Goal: Task Accomplishment & Management: Use online tool/utility

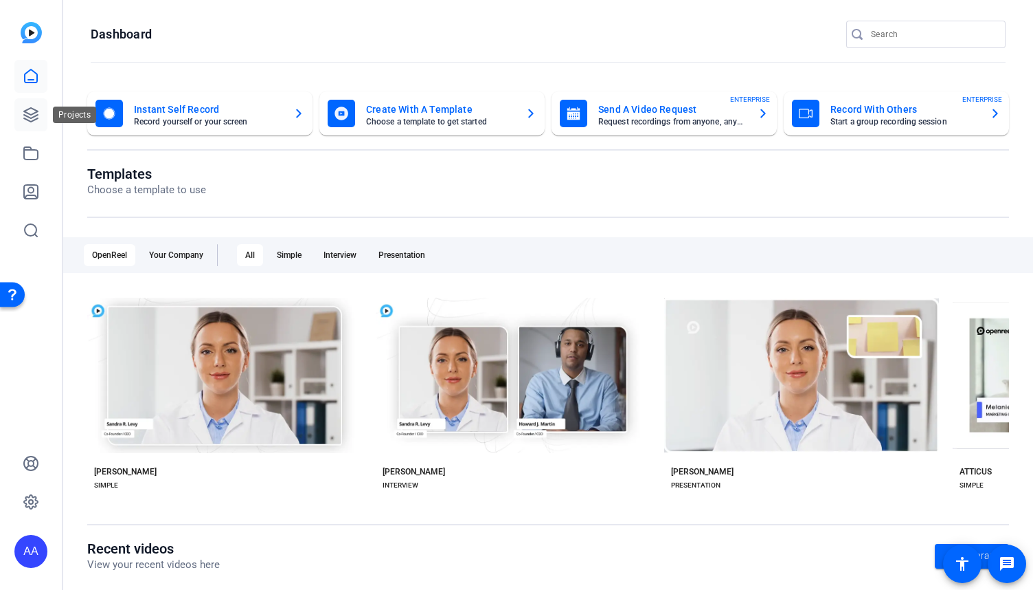
click at [27, 119] on icon at bounding box center [31, 115] width 14 height 14
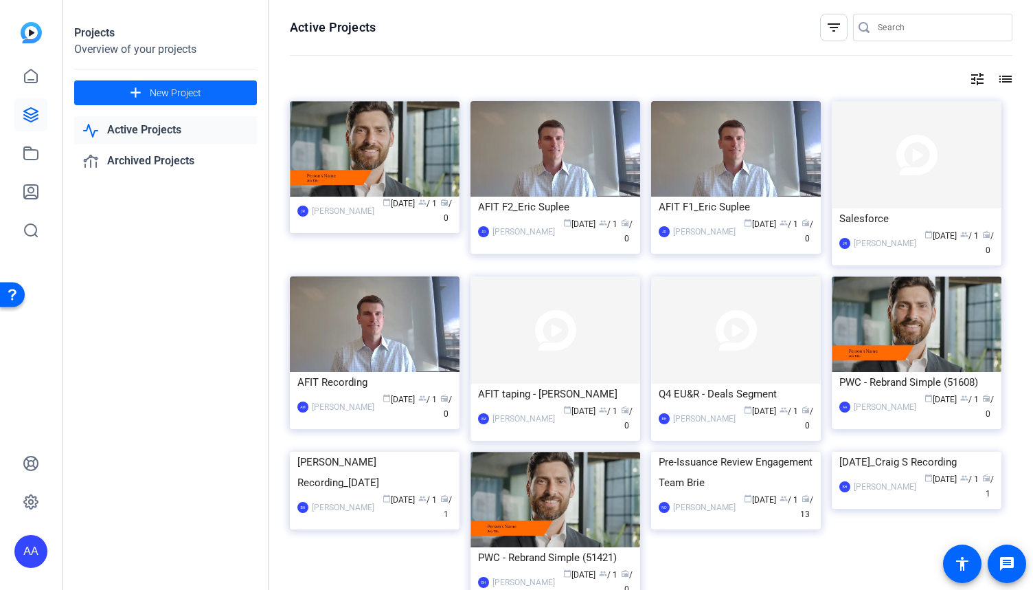
click at [155, 92] on span "New Project" at bounding box center [176, 93] width 52 height 14
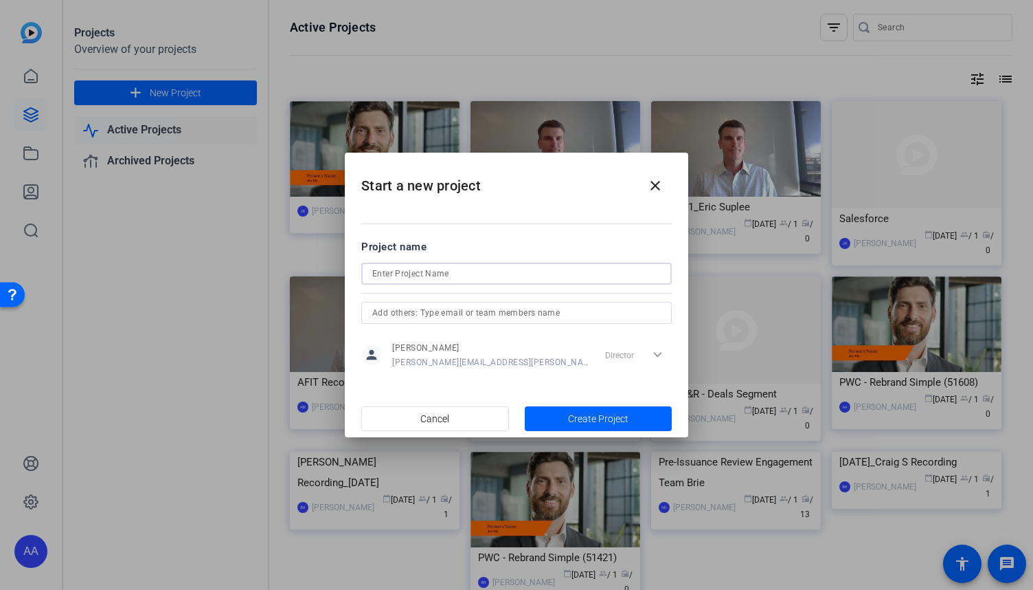
click at [471, 271] on input at bounding box center [516, 273] width 289 height 16
paste input "PwC Global Audit Efficiency"
type input "PwC Global Audit Efficiency"
click at [612, 422] on span "Create Project" at bounding box center [598, 419] width 60 height 14
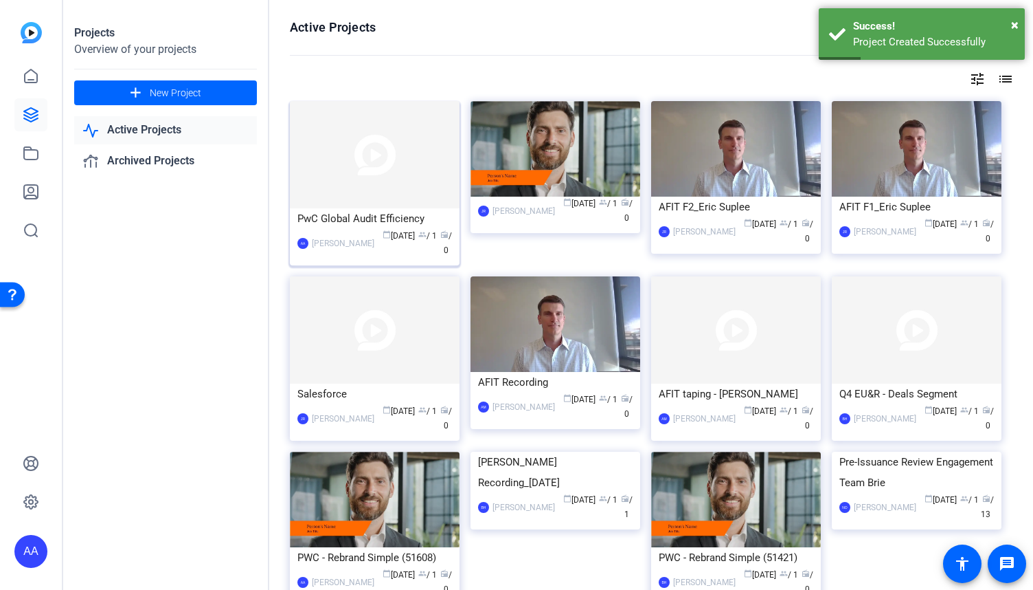
click at [392, 212] on div "PwC Global Audit Efficiency" at bounding box center [375, 218] width 155 height 21
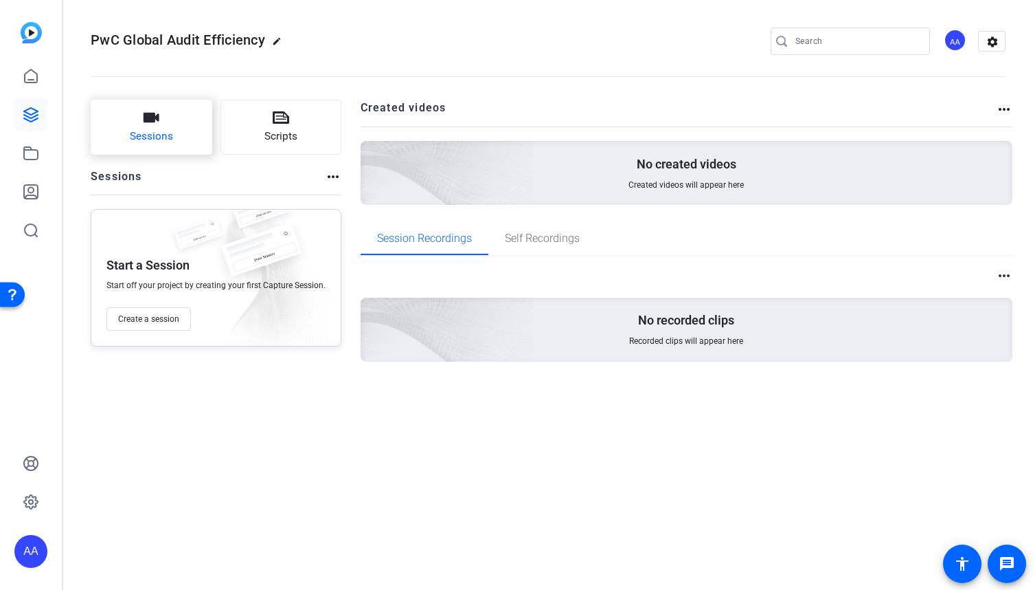
click at [157, 124] on icon "button" at bounding box center [151, 117] width 16 height 16
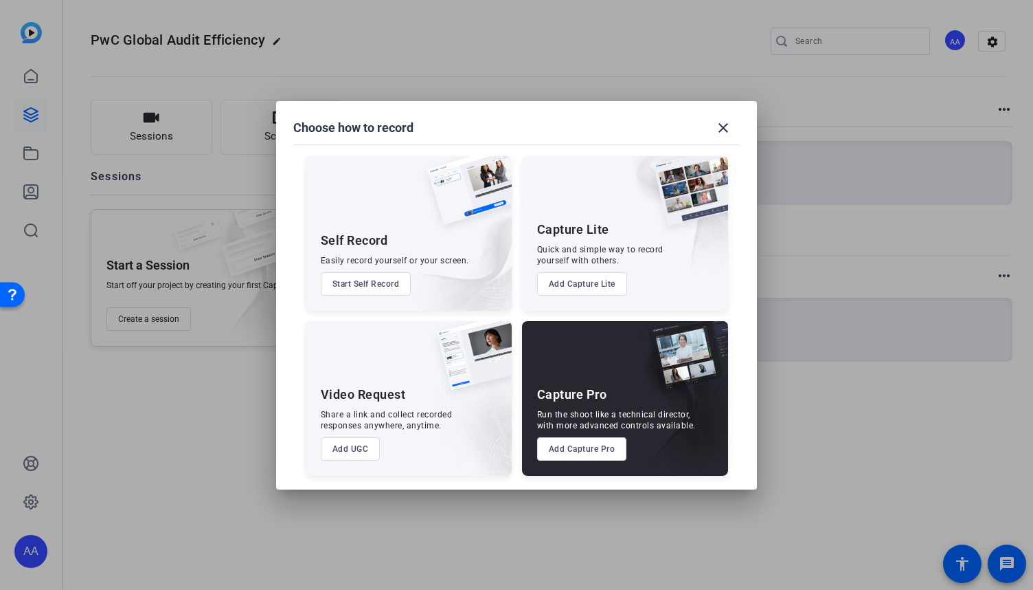
click at [588, 453] on button "Add Capture Pro" at bounding box center [582, 448] width 90 height 23
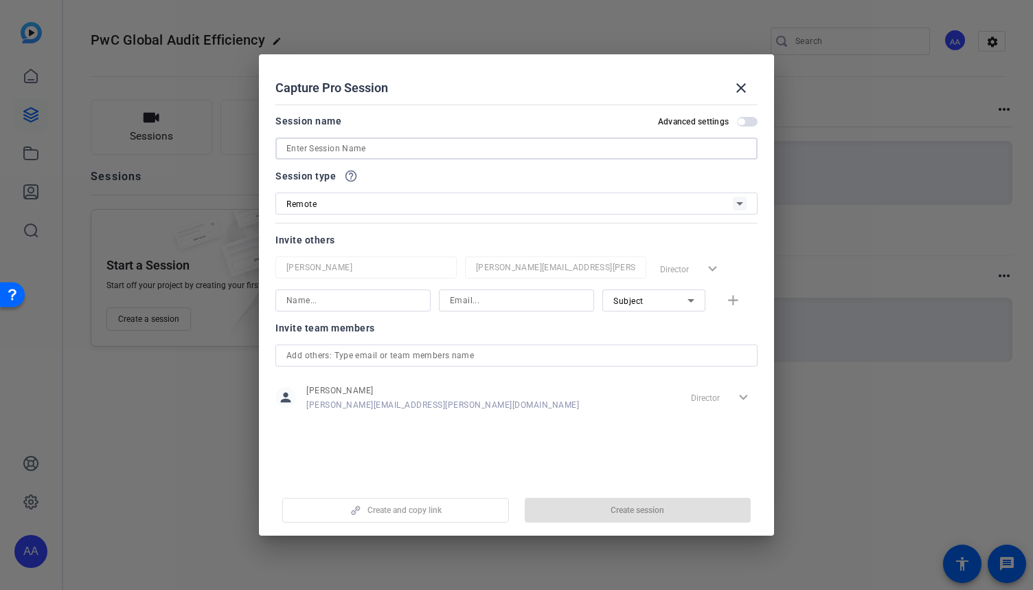
click at [412, 156] on input at bounding box center [517, 148] width 460 height 16
paste input "PwC Global Audit Efficiency"
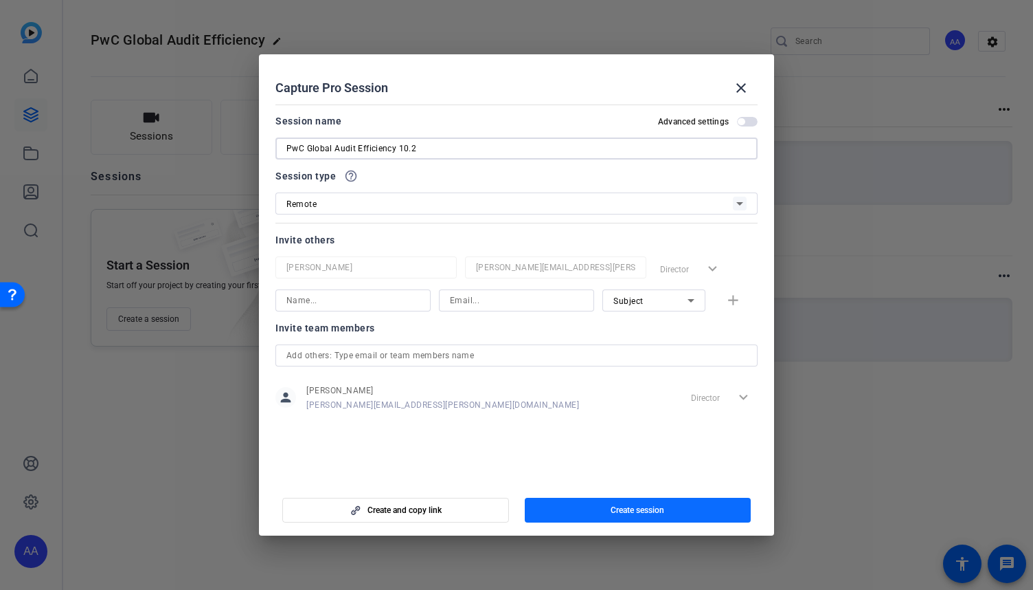
type input "PwC Global Audit Efficiency 10.2"
click at [636, 518] on span "button" at bounding box center [638, 509] width 227 height 33
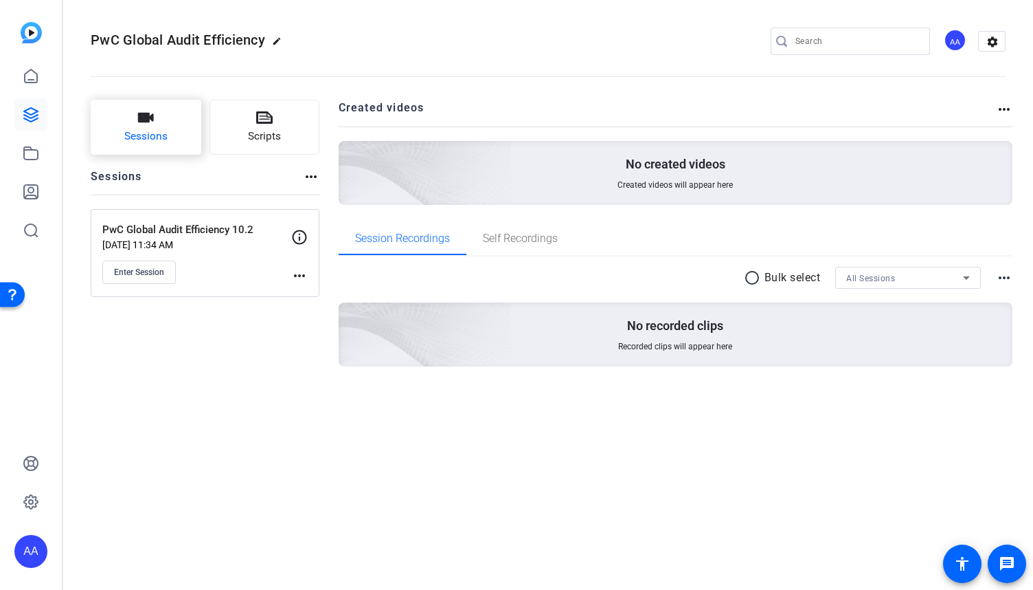
click at [153, 132] on span "Sessions" at bounding box center [145, 136] width 43 height 16
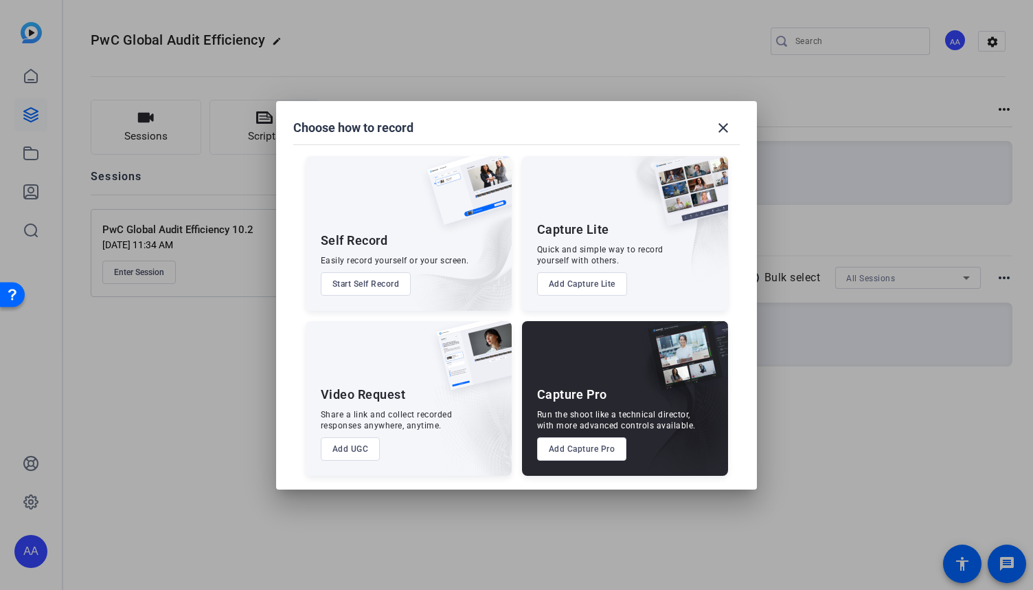
click at [594, 450] on button "Add Capture Pro" at bounding box center [582, 448] width 90 height 23
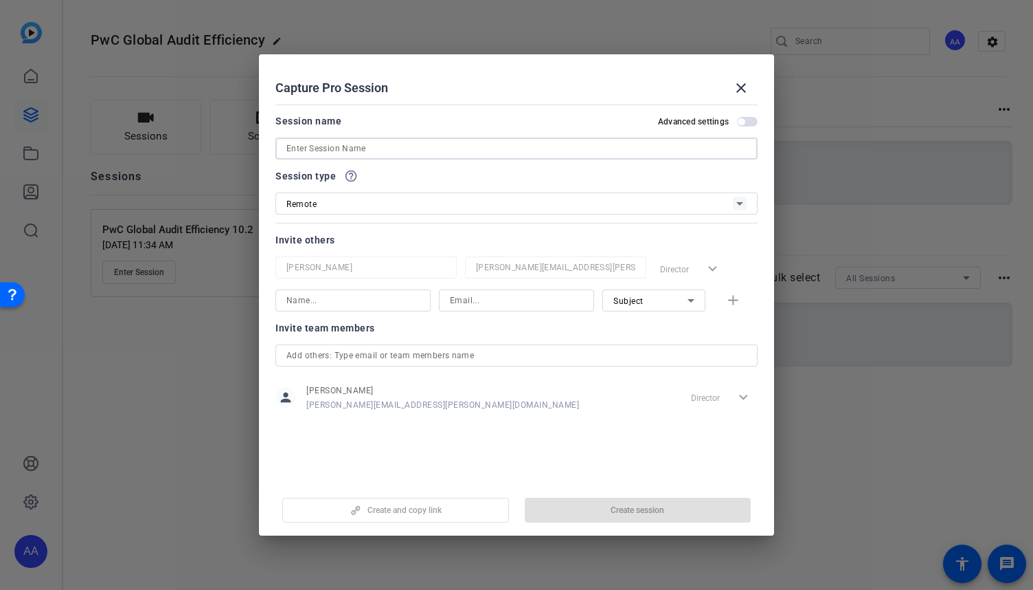
click at [513, 145] on input at bounding box center [517, 148] width 460 height 16
paste input "PwC Global Audit Efficiency"
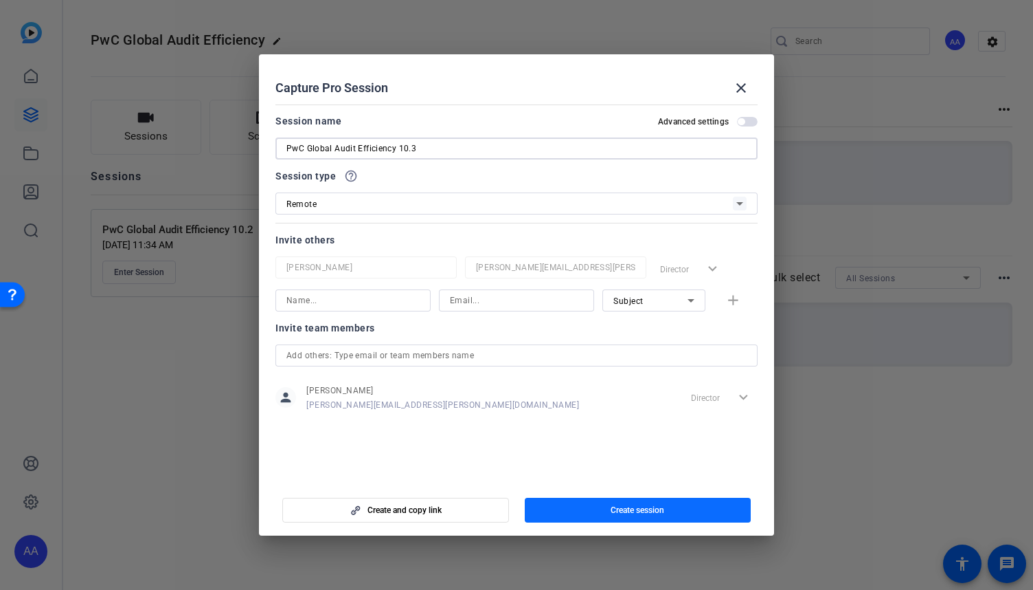
type input "PwC Global Audit Efficiency 10.3"
click at [656, 508] on span "Create session" at bounding box center [638, 509] width 54 height 11
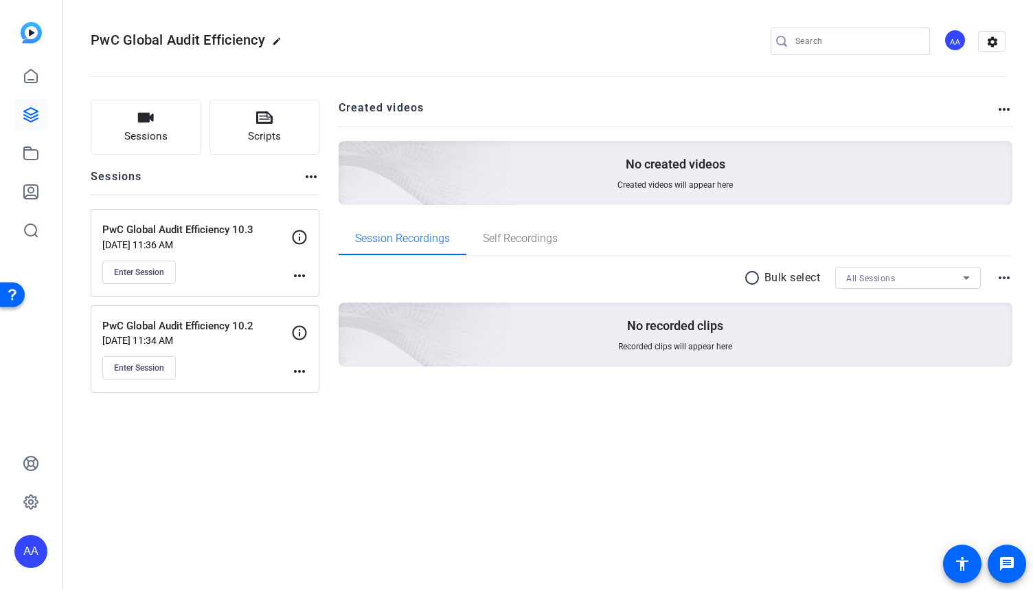
click at [304, 373] on mat-icon "more_horiz" at bounding box center [299, 371] width 16 height 16
click at [317, 390] on span "Edit Session" at bounding box center [333, 389] width 63 height 16
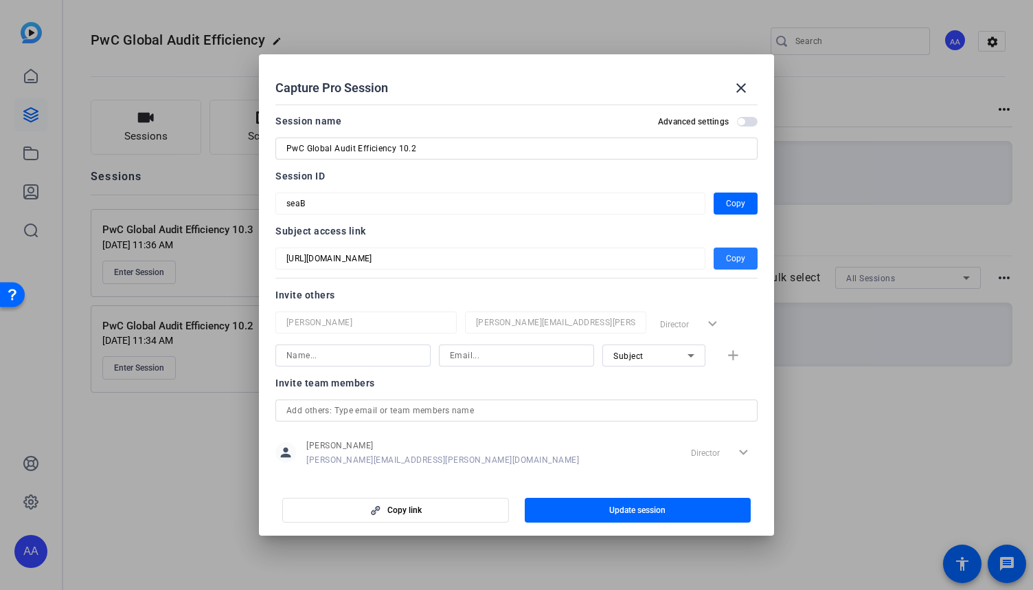
click at [732, 269] on span "button" at bounding box center [736, 258] width 44 height 33
click at [970, 398] on div at bounding box center [516, 295] width 1033 height 590
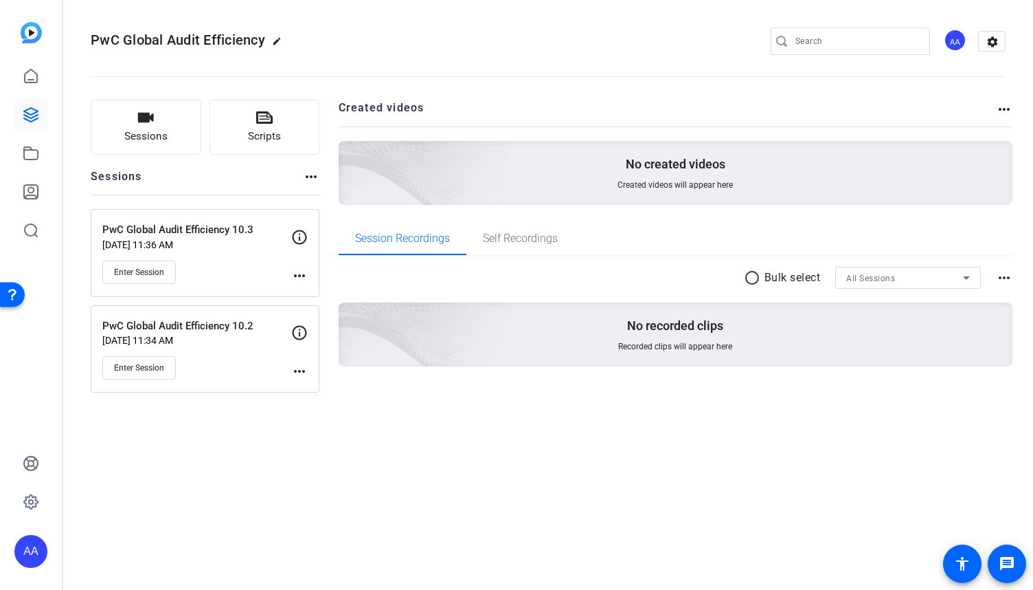
click at [291, 273] on mat-icon "more_horiz" at bounding box center [299, 275] width 16 height 16
click at [309, 293] on span "Edit Session" at bounding box center [333, 295] width 63 height 16
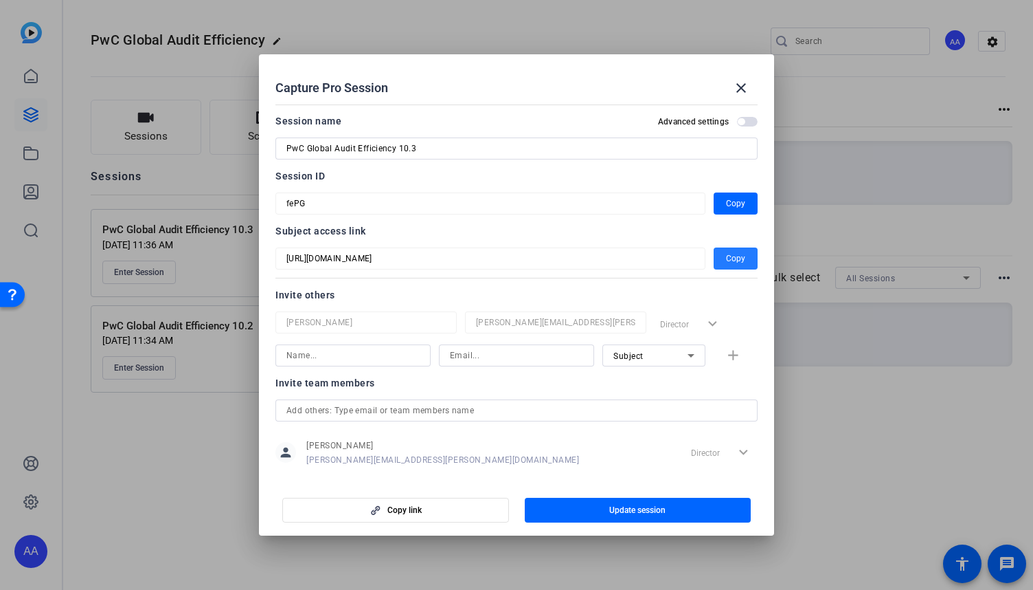
click at [730, 260] on span "Copy" at bounding box center [735, 258] width 19 height 16
click at [748, 83] on mat-icon "close" at bounding box center [741, 88] width 16 height 16
